Goal: Book appointment/travel/reservation

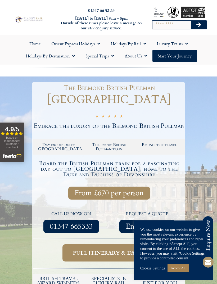
click at [177, 56] on link "Start your Journey" at bounding box center [175, 56] width 45 height 12
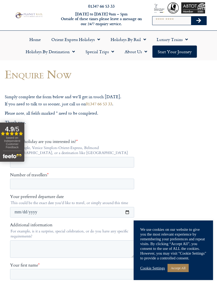
scroll to position [5, 0]
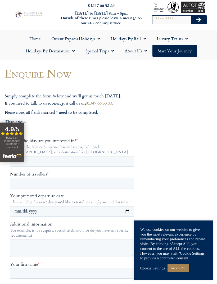
click at [142, 52] on span "Menu" at bounding box center [144, 51] width 5 height 10
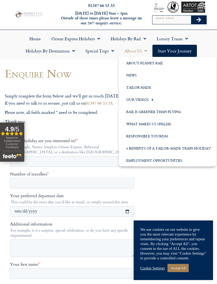
click at [103, 143] on label "Which holiday are you interested in? *" at bounding box center [73, 140] width 126 height 5
click at [103, 156] on input "Which holiday are you interested in? *" at bounding box center [72, 161] width 124 height 11
click at [96, 75] on h1 "Enquire Now" at bounding box center [73, 73] width 137 height 12
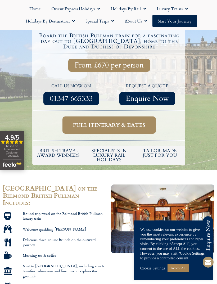
scroll to position [134, 0]
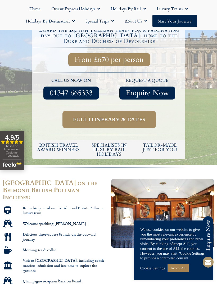
click at [134, 121] on span "Full itinerary & dates" at bounding box center [109, 119] width 72 height 7
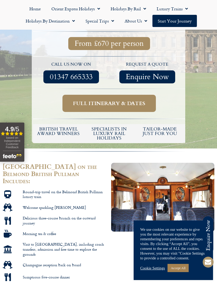
scroll to position [151, 0]
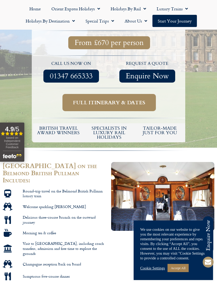
click at [139, 102] on span "Full itinerary & dates" at bounding box center [109, 102] width 72 height 7
click at [139, 100] on span "Full itinerary & dates" at bounding box center [109, 102] width 72 height 7
